Goal: Information Seeking & Learning: Learn about a topic

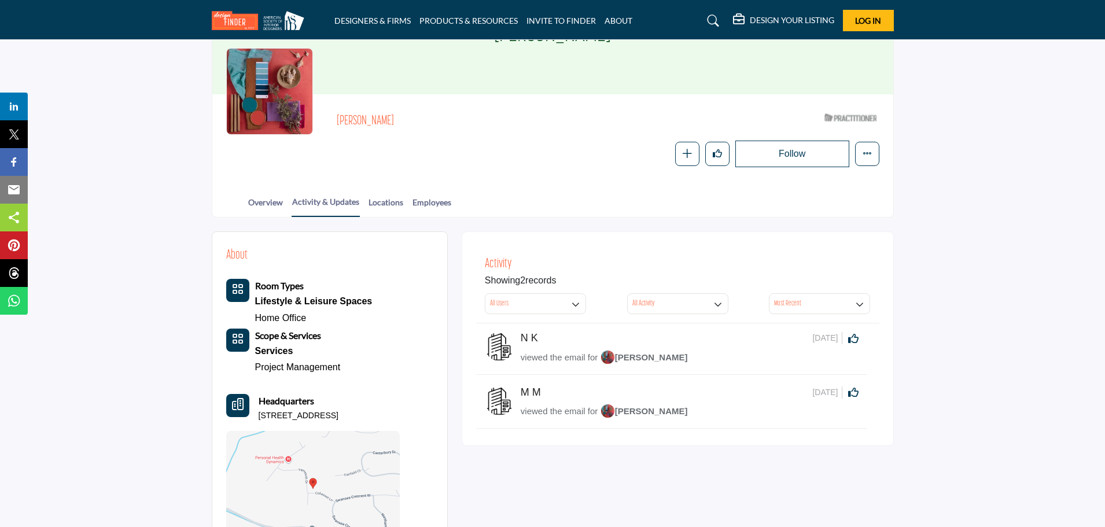
scroll to position [116, 0]
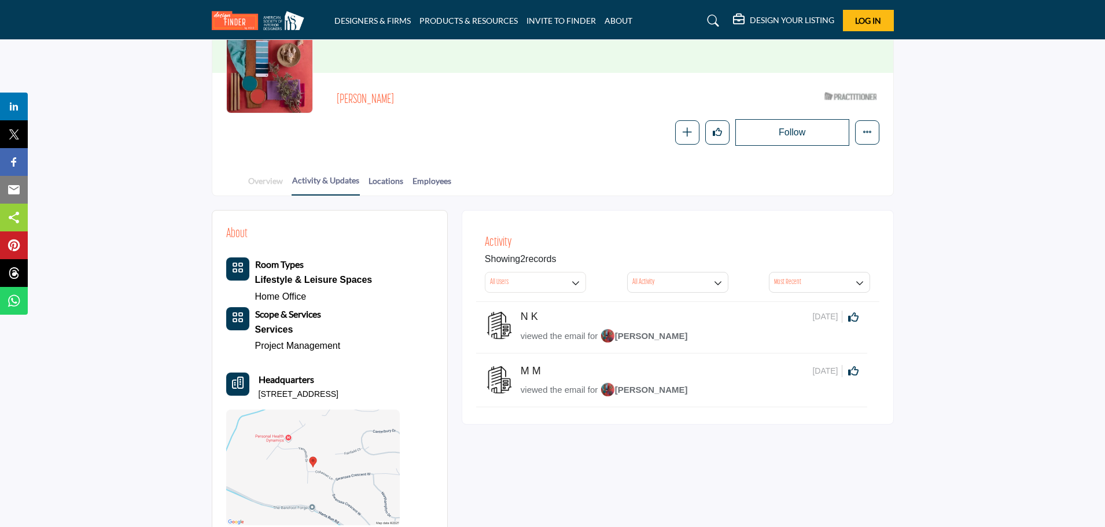
click at [259, 179] on link "Overview" at bounding box center [266, 185] width 36 height 20
click at [280, 184] on link "Overview" at bounding box center [266, 185] width 36 height 20
click at [324, 184] on link "Activity & Updates" at bounding box center [325, 184] width 68 height 21
click at [386, 182] on link "Locations" at bounding box center [386, 185] width 36 height 20
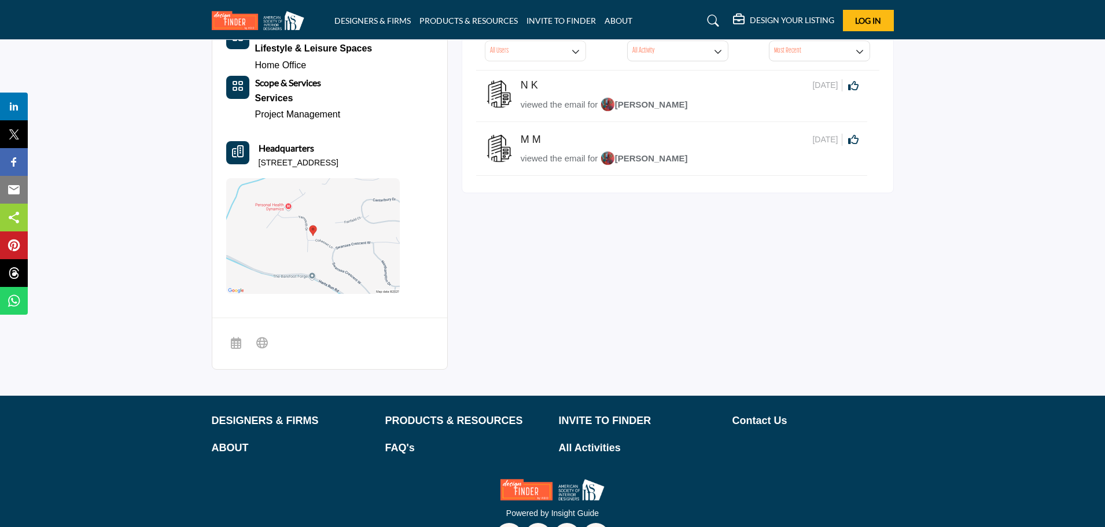
scroll to position [317, 0]
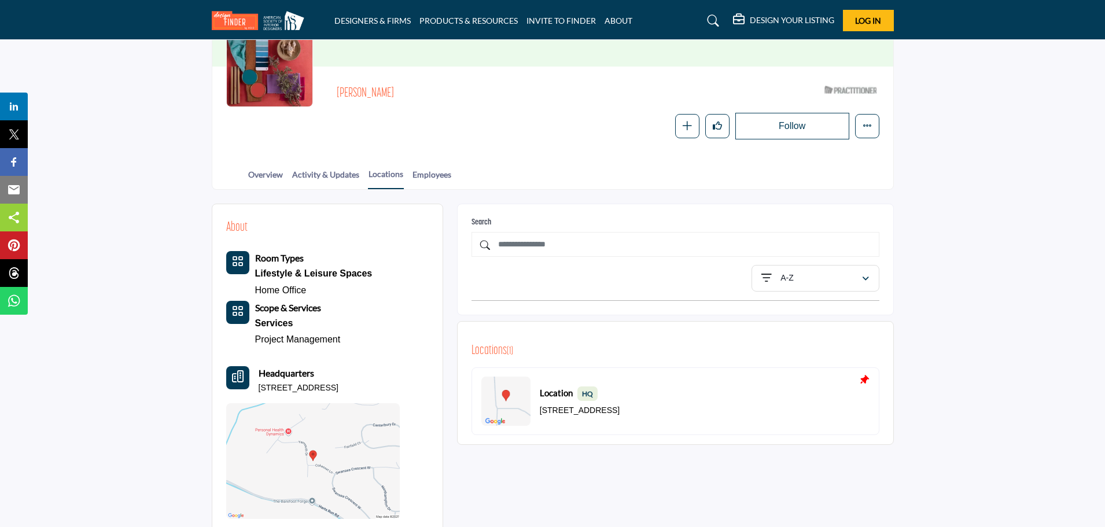
scroll to position [116, 0]
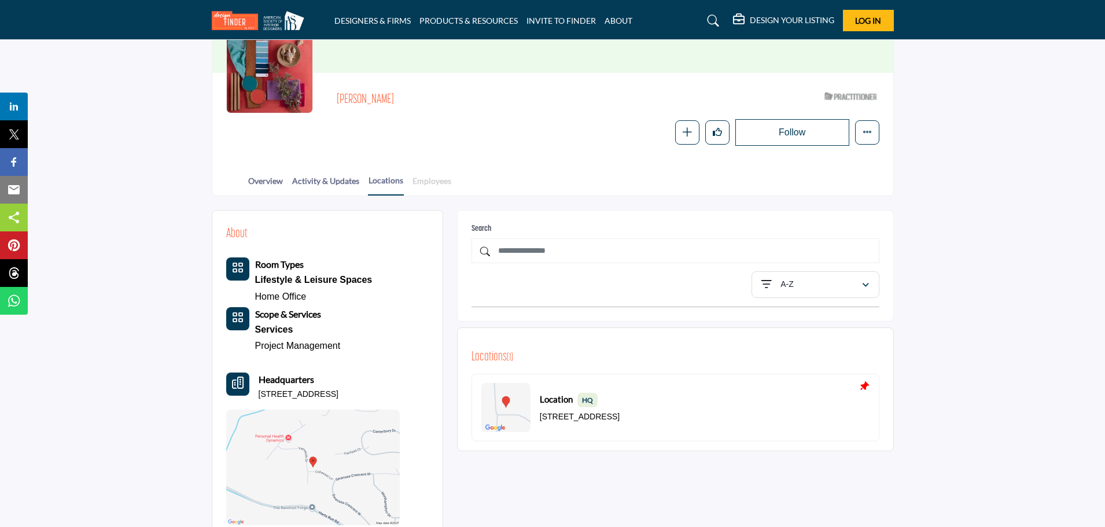
click at [438, 179] on link "Employees" at bounding box center [432, 185] width 40 height 20
click at [438, 185] on link "Employees" at bounding box center [432, 185] width 40 height 20
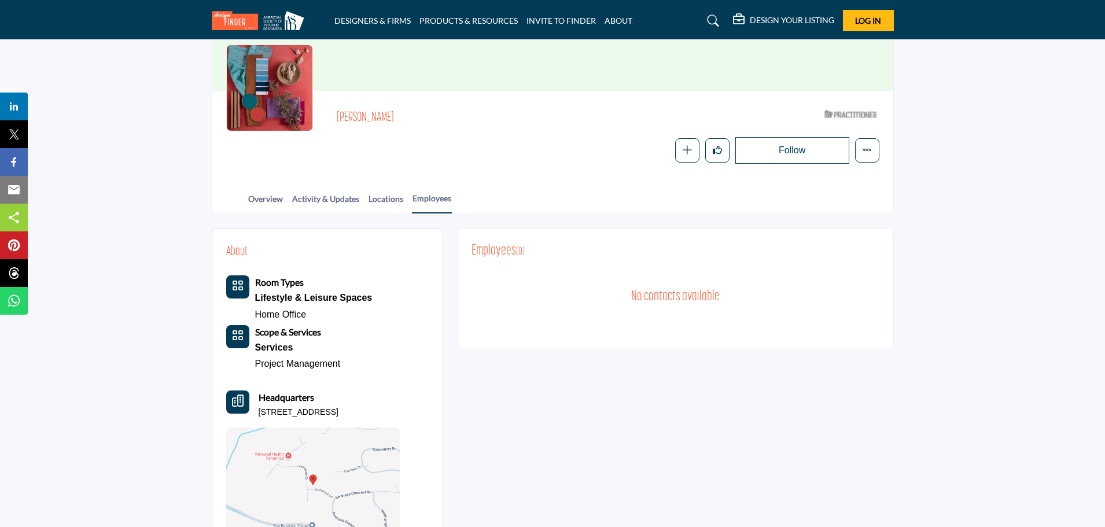
scroll to position [58, 0]
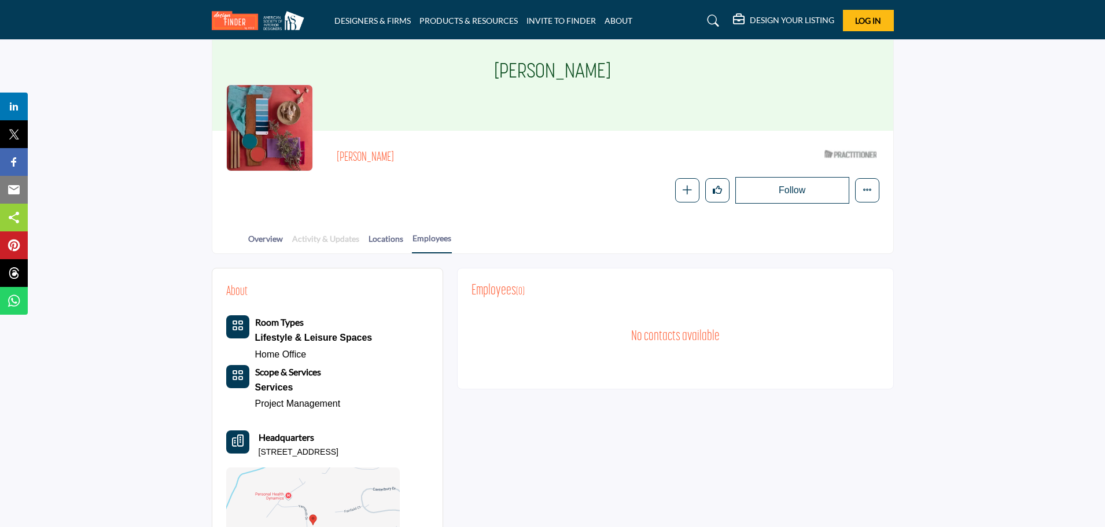
click at [328, 239] on link "Activity & Updates" at bounding box center [325, 242] width 68 height 20
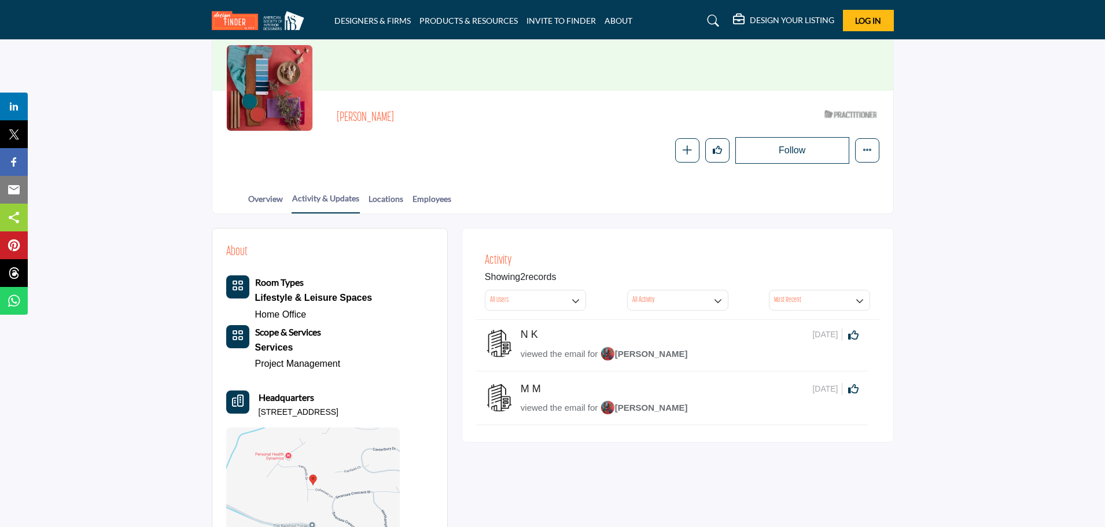
scroll to position [116, 0]
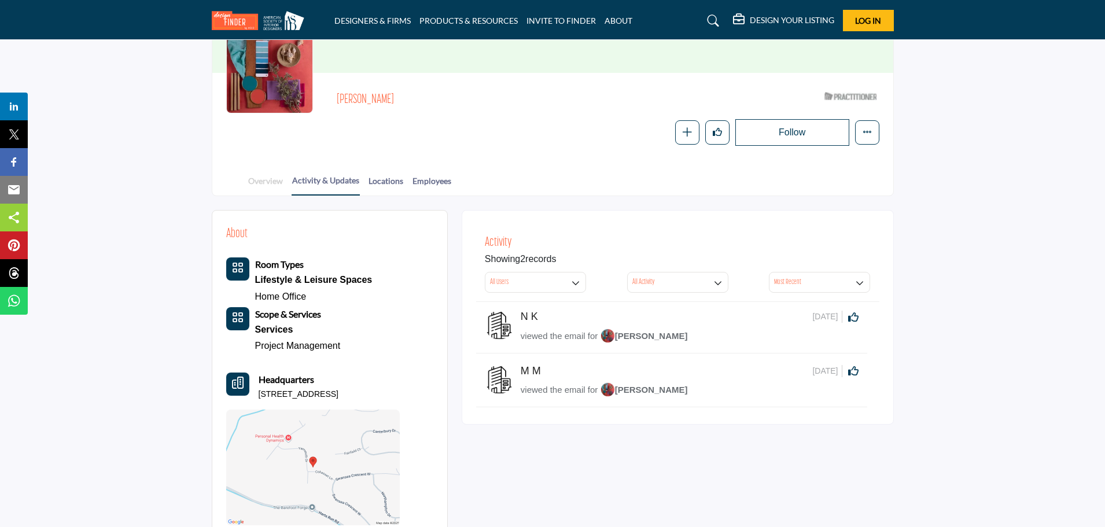
click at [259, 180] on link "Overview" at bounding box center [266, 185] width 36 height 20
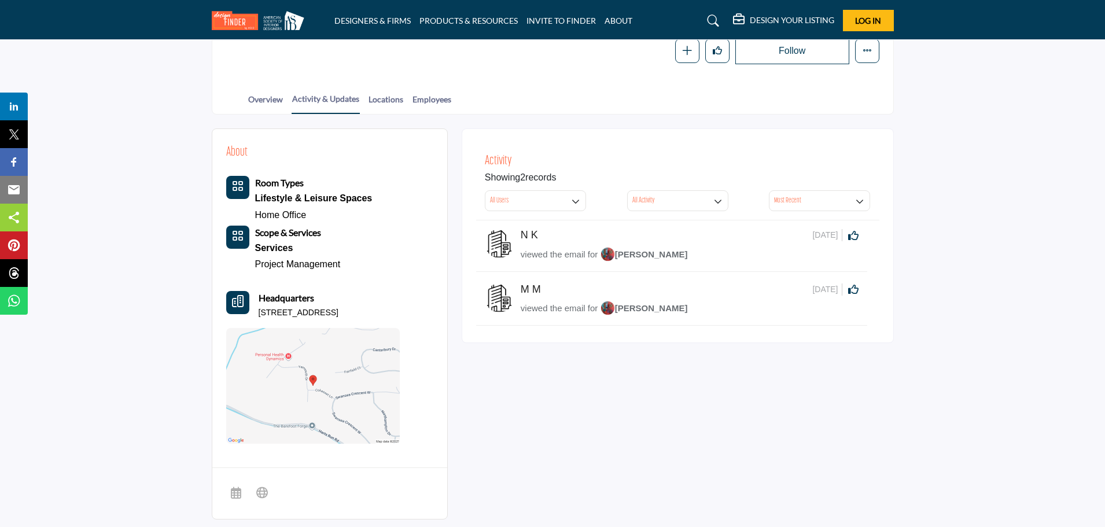
scroll to position [347, 0]
